Goal: Communication & Community: Answer question/provide support

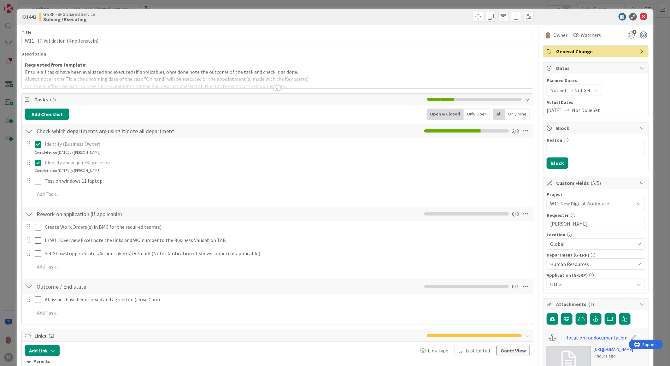
click at [274, 88] on div at bounding box center [277, 88] width 7 height 5
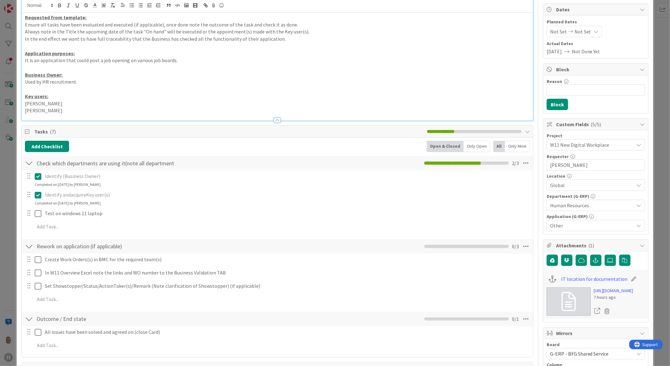
scroll to position [70, 0]
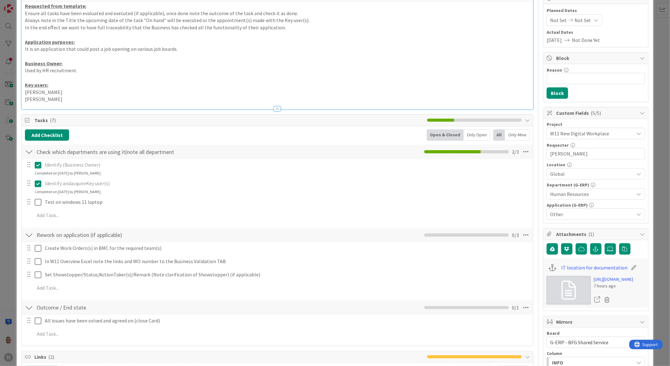
click at [82, 100] on p "[PERSON_NAME]" at bounding box center [277, 99] width 505 height 7
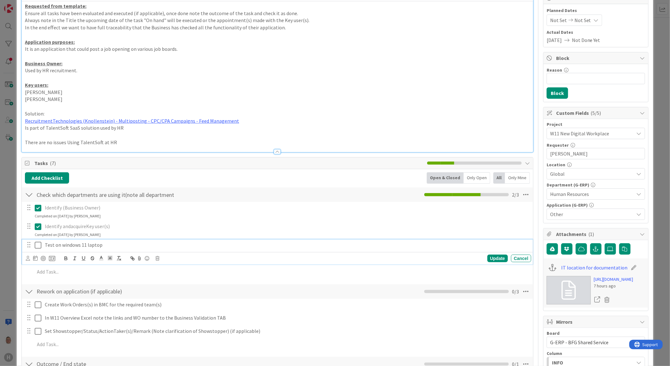
click at [38, 244] on icon at bounding box center [38, 245] width 7 height 8
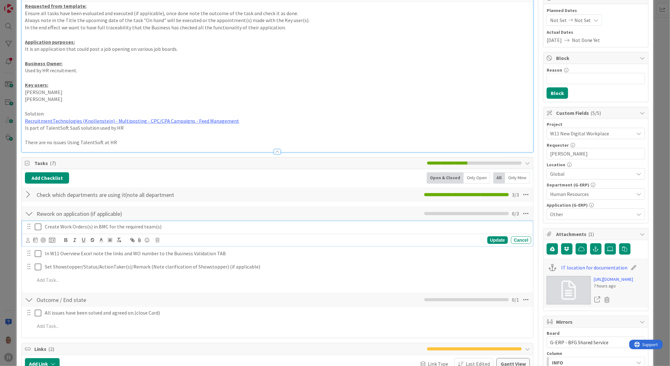
click at [38, 228] on icon at bounding box center [38, 227] width 7 height 8
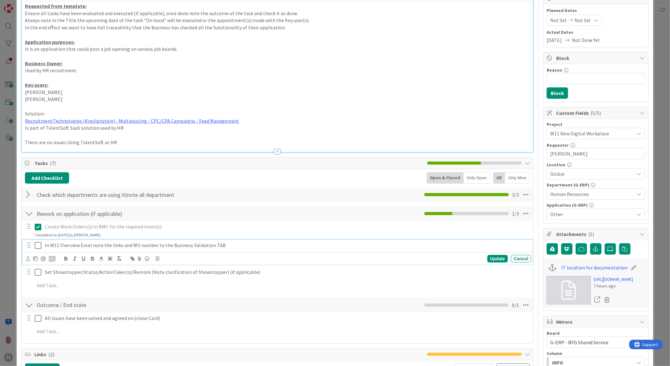
click at [37, 245] on icon at bounding box center [38, 246] width 7 height 8
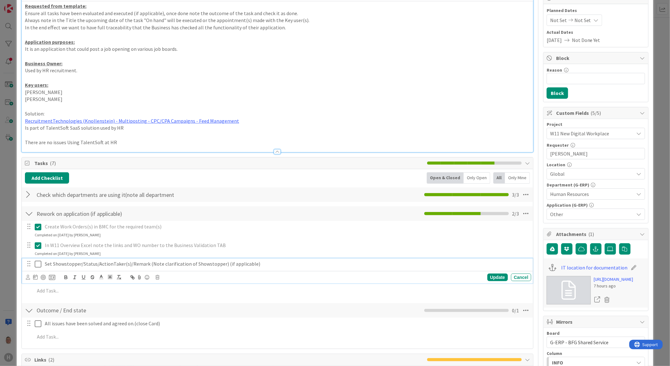
click at [37, 263] on icon at bounding box center [38, 264] width 7 height 8
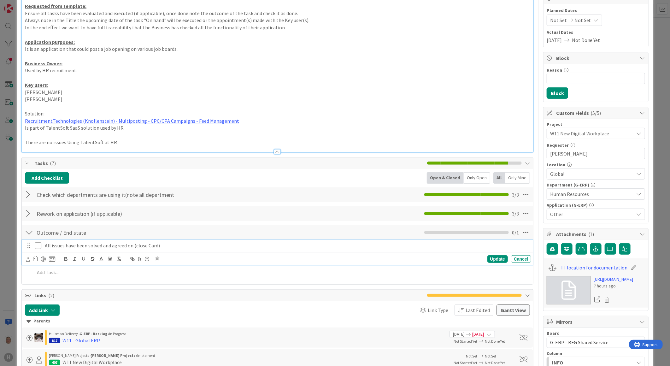
click at [37, 246] on icon at bounding box center [38, 246] width 7 height 8
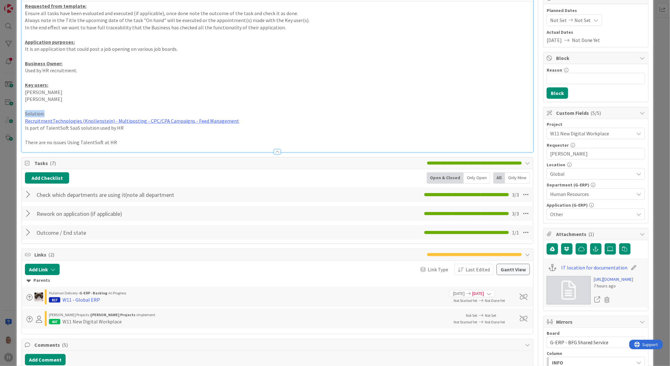
drag, startPoint x: 48, startPoint y: 115, endPoint x: 14, endPoint y: 113, distance: 34.1
click at [14, 113] on div "ID 1442 G-ERP - BFG Shared Service Solving / Executing Title 34 / 128 W11 - IT …" at bounding box center [335, 183] width 670 height 366
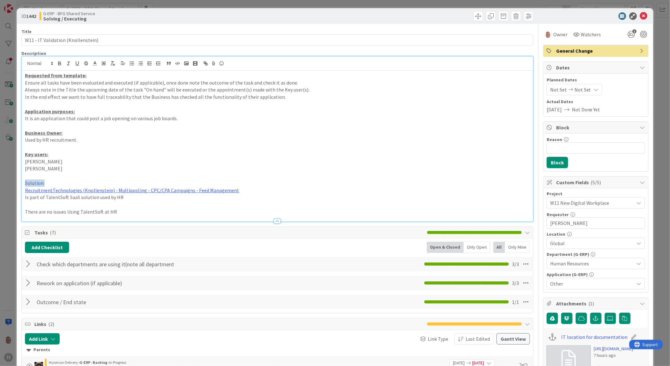
scroll to position [0, 0]
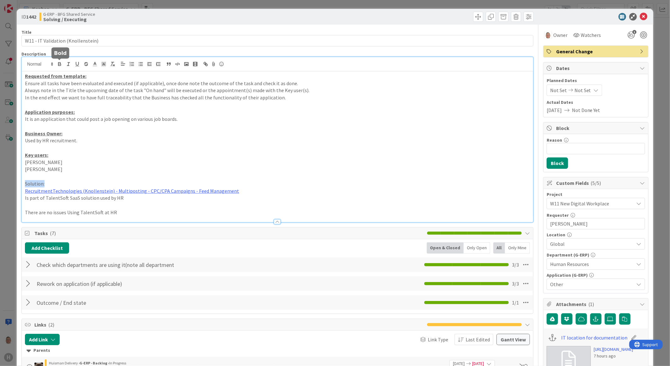
click at [57, 62] on icon "button" at bounding box center [60, 64] width 6 height 6
click at [77, 65] on icon "button" at bounding box center [77, 64] width 6 height 6
click at [195, 215] on p "There are no issues Using TalentSoft at HR" at bounding box center [277, 212] width 505 height 7
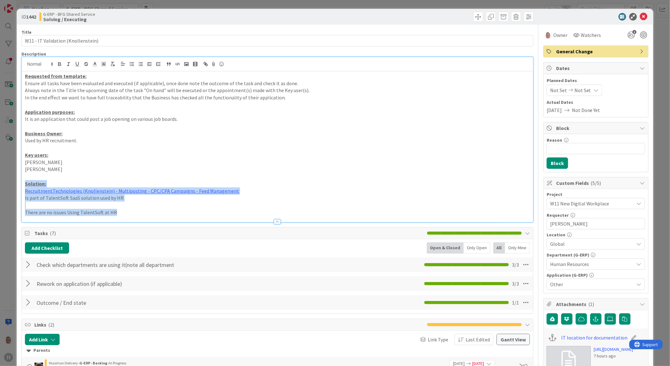
drag, startPoint x: 121, startPoint y: 214, endPoint x: 19, endPoint y: 187, distance: 105.5
copy div "Solution: RecruitmentTechnologies (Knollenstein) - Multiposting - CPC/CPA Campa…"
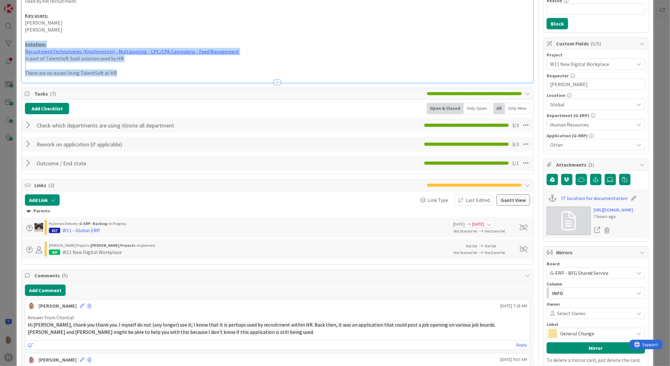
scroll to position [140, 0]
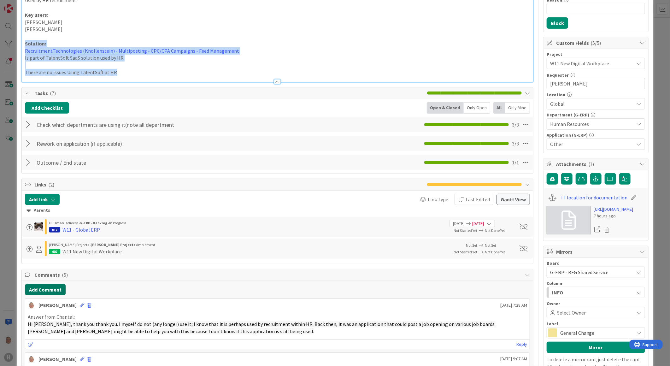
click at [41, 290] on button "Add Comment" at bounding box center [45, 289] width 41 height 11
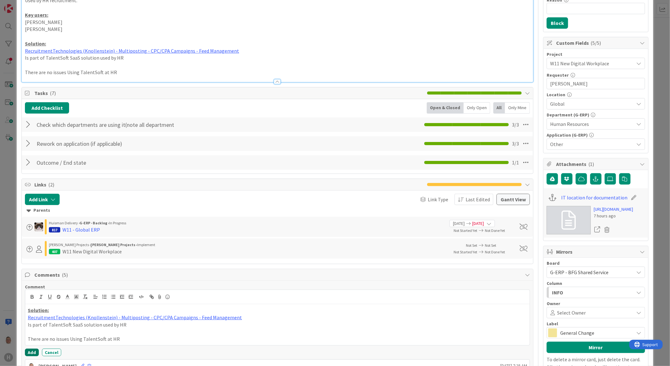
click at [32, 351] on button "Add" at bounding box center [32, 353] width 14 height 8
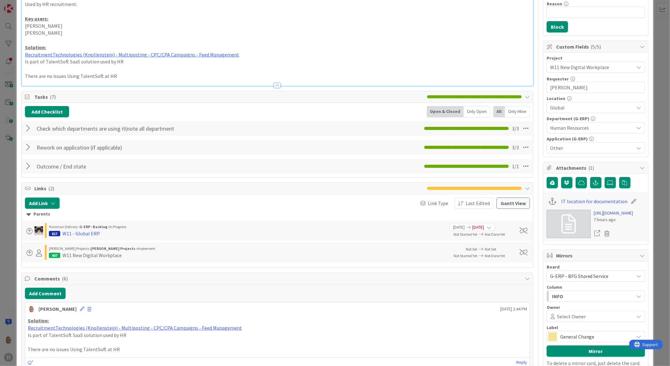
scroll to position [175, 0]
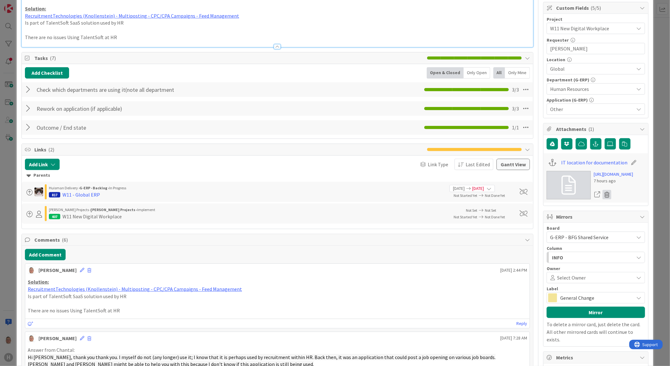
click at [605, 199] on icon at bounding box center [607, 194] width 9 height 9
click at [547, 231] on button "Delete" at bounding box center [548, 225] width 24 height 11
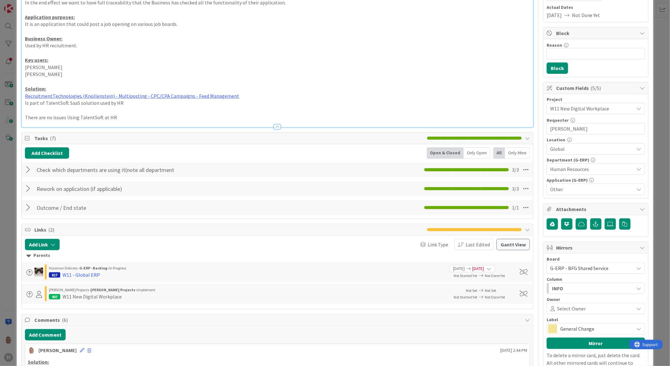
scroll to position [105, 0]
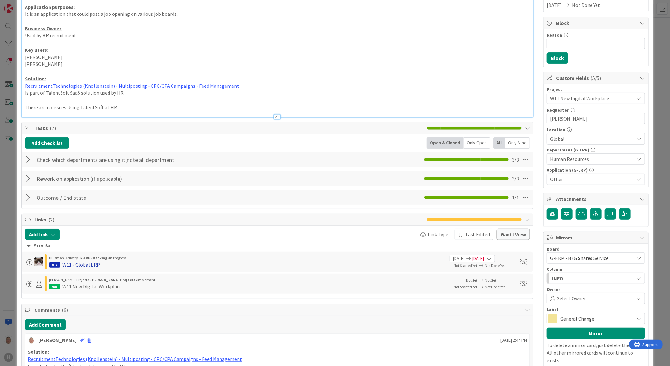
click at [83, 266] on div "W11 - Global ERP" at bounding box center [81, 265] width 38 height 8
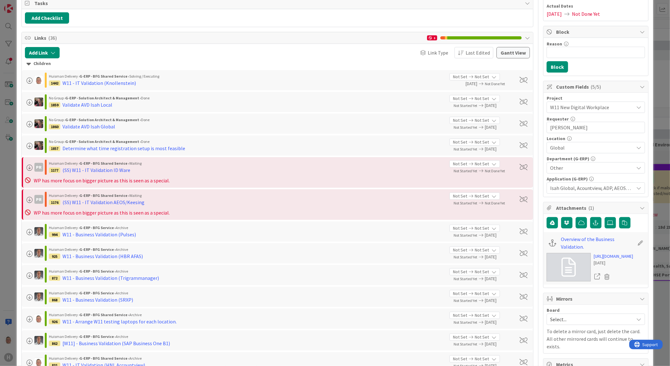
scroll to position [105, 0]
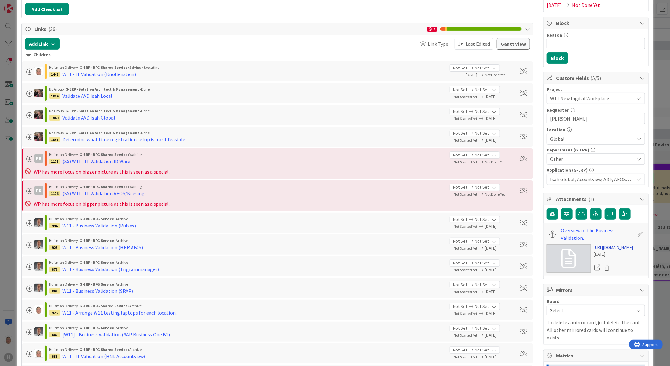
click at [601, 251] on link "[URL][DOMAIN_NAME]" at bounding box center [613, 247] width 39 height 7
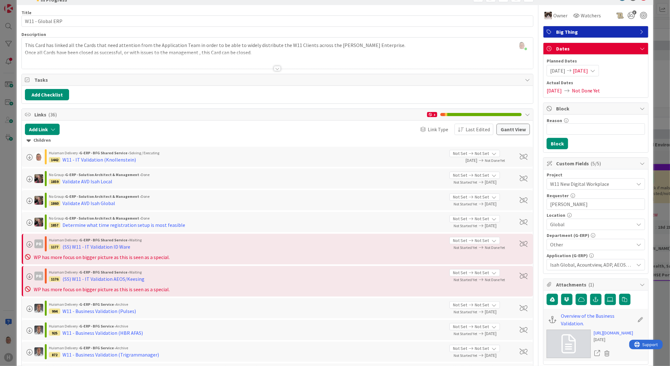
scroll to position [35, 0]
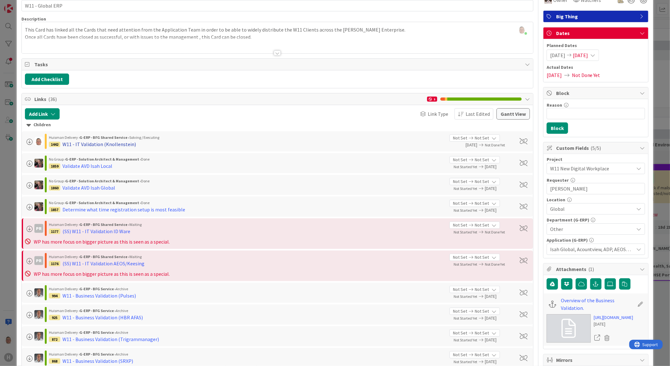
click at [99, 143] on div "W11 - IT Validation (Knollenstein)" at bounding box center [99, 144] width 74 height 8
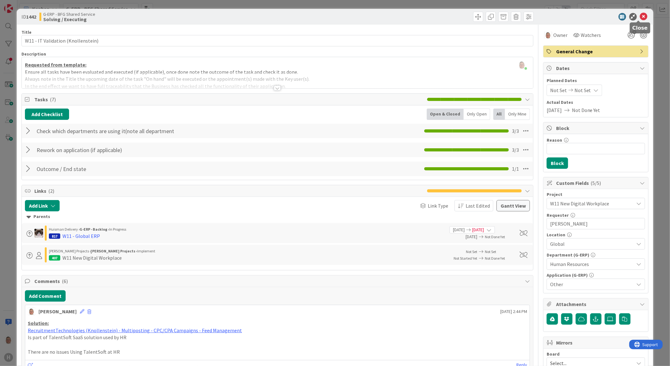
click at [640, 16] on icon at bounding box center [644, 17] width 8 height 8
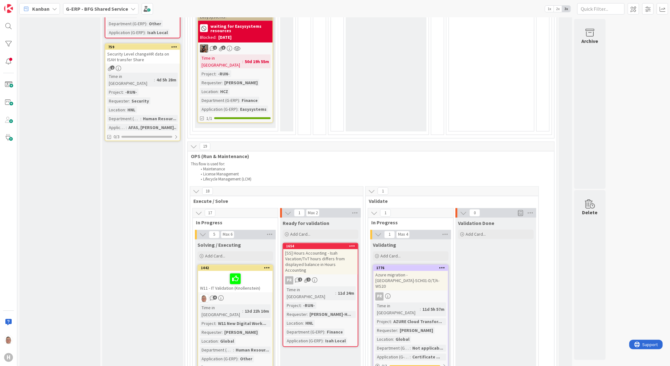
scroll to position [596, 0]
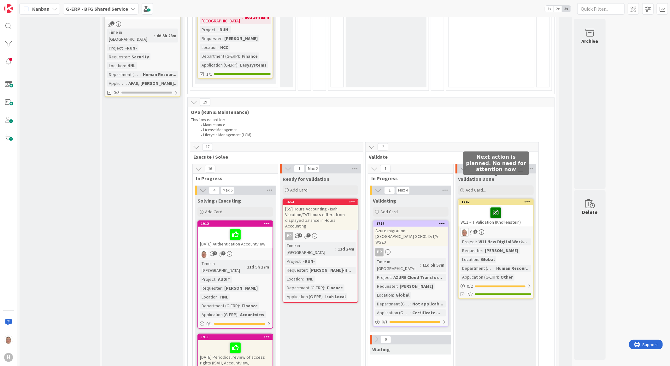
click at [496, 208] on icon at bounding box center [496, 213] width 11 height 10
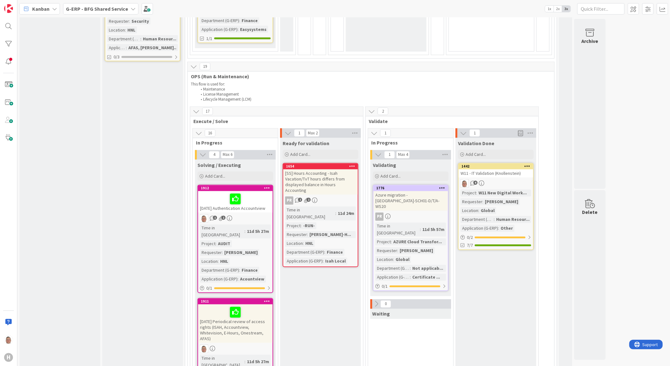
scroll to position [631, 0]
